Goal: Task Accomplishment & Management: Use online tool/utility

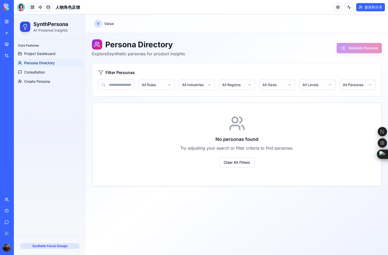
drag, startPoint x: 125, startPoint y: 53, endPoint x: 110, endPoint y: 46, distance: 16.8
click at [125, 53] on p "Explore 0 synthetic personas for product insights" at bounding box center [138, 54] width 93 height 6
drag, startPoint x: 107, startPoint y: 44, endPoint x: 189, endPoint y: 43, distance: 82.2
click at [189, 43] on div "Persona Directory Explore 0 synthetic personas for product insights Random Pers…" at bounding box center [237, 47] width 290 height 17
drag, startPoint x: 178, startPoint y: 45, endPoint x: 173, endPoint y: 45, distance: 5.5
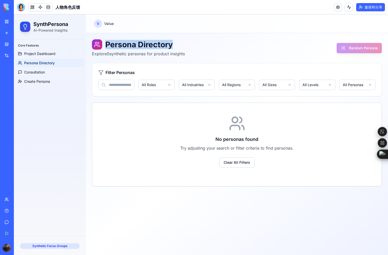
click at [173, 45] on h1 "Persona Directory" at bounding box center [138, 44] width 93 height 10
copy h1 "Persona Directory"
click at [138, 47] on h1 "Persona Directory" at bounding box center [138, 44] width 93 height 10
click at [22, 31] on font "新应用" at bounding box center [17, 33] width 11 height 4
